Goal: Navigation & Orientation: Find specific page/section

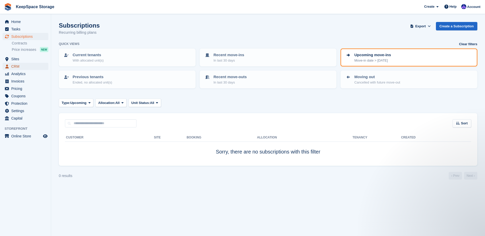
click at [25, 65] on span "CRM" at bounding box center [26, 66] width 31 height 7
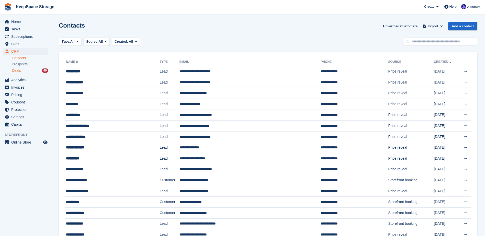
click at [34, 70] on div "Deals 40" at bounding box center [30, 70] width 37 height 5
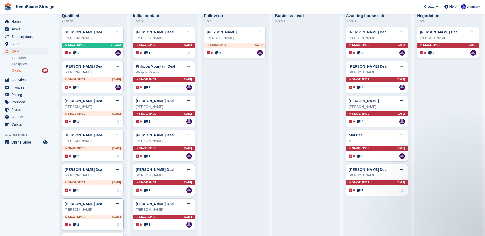
click at [97, 204] on div "Andrew Flack Deal Edit deal Mark as won Mark as lost Delete deal" at bounding box center [93, 204] width 56 height 8
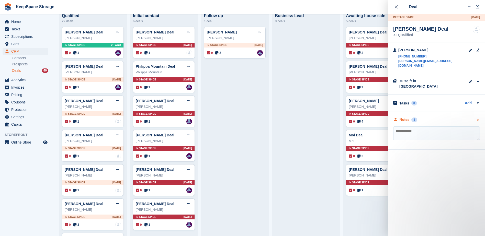
click at [464, 117] on div "Notes 3" at bounding box center [437, 119] width 87 height 5
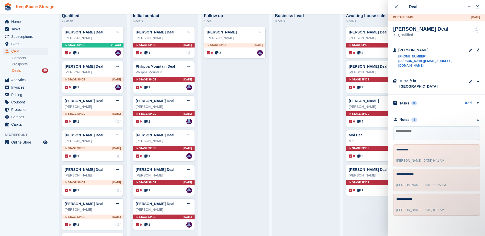
click at [44, 9] on link "KeepSpace Storage" at bounding box center [35, 7] width 42 height 8
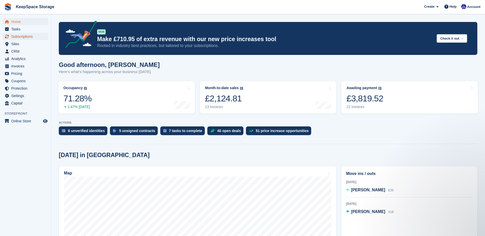
click at [28, 35] on span "Subscriptions" at bounding box center [26, 36] width 31 height 7
